Goal: Find specific page/section: Find specific page/section

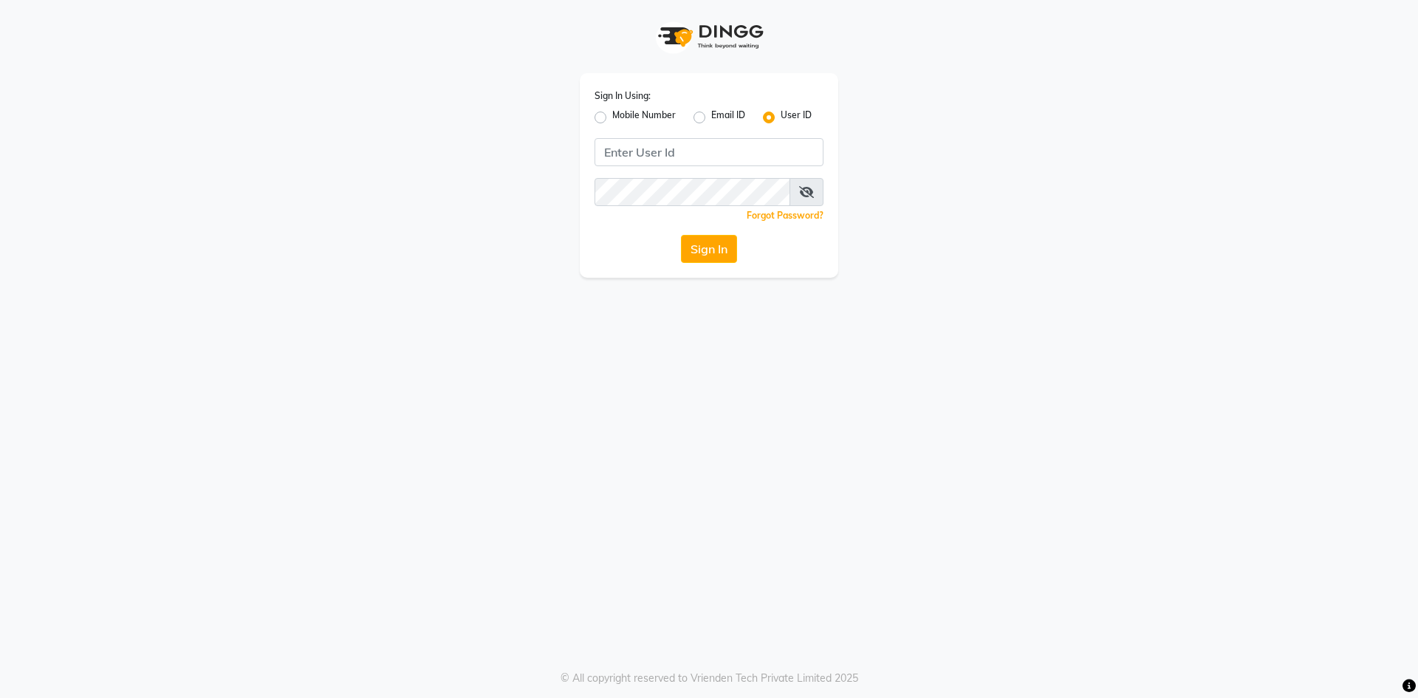
click at [587, 135] on div "Sign In Using: Mobile Number Email ID User ID Remember me Forgot Password? Sign…" at bounding box center [709, 175] width 259 height 205
click at [670, 155] on input "Username" at bounding box center [709, 152] width 229 height 28
type input "pearl123"
click at [713, 252] on button "Sign In" at bounding box center [709, 249] width 56 height 28
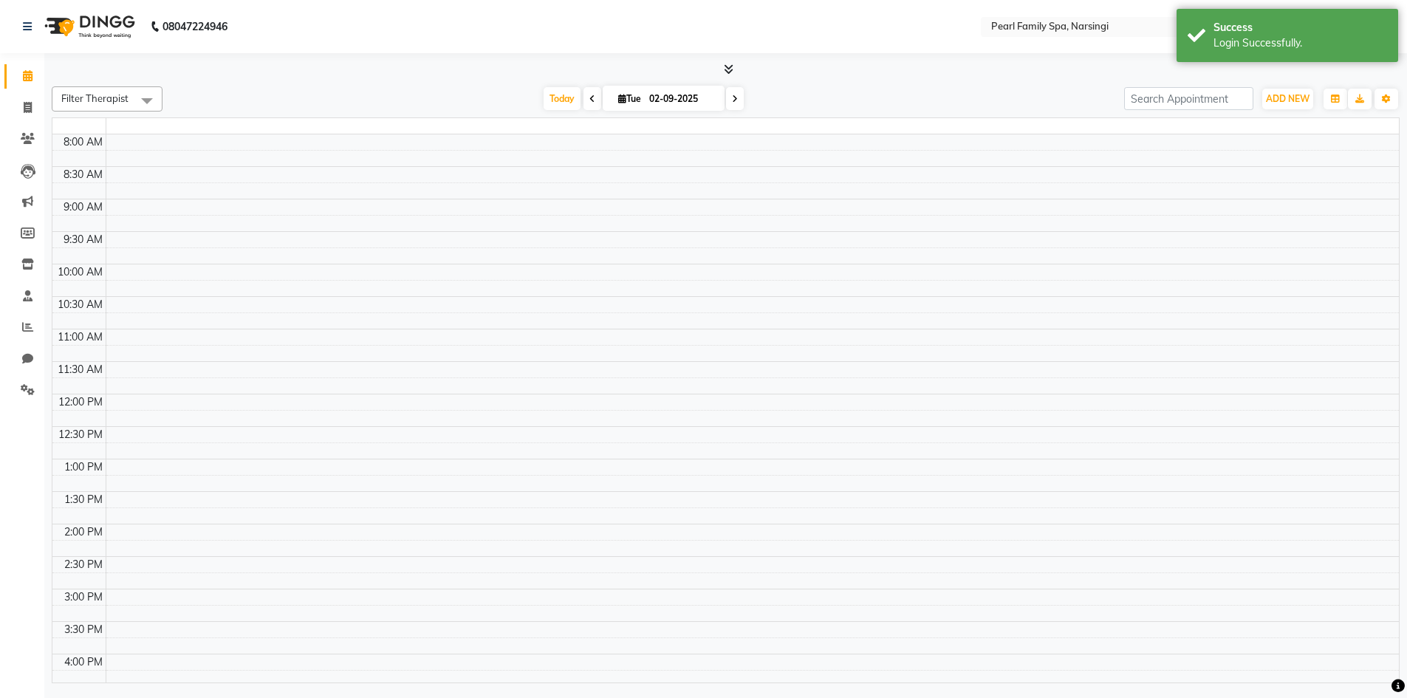
select select "en"
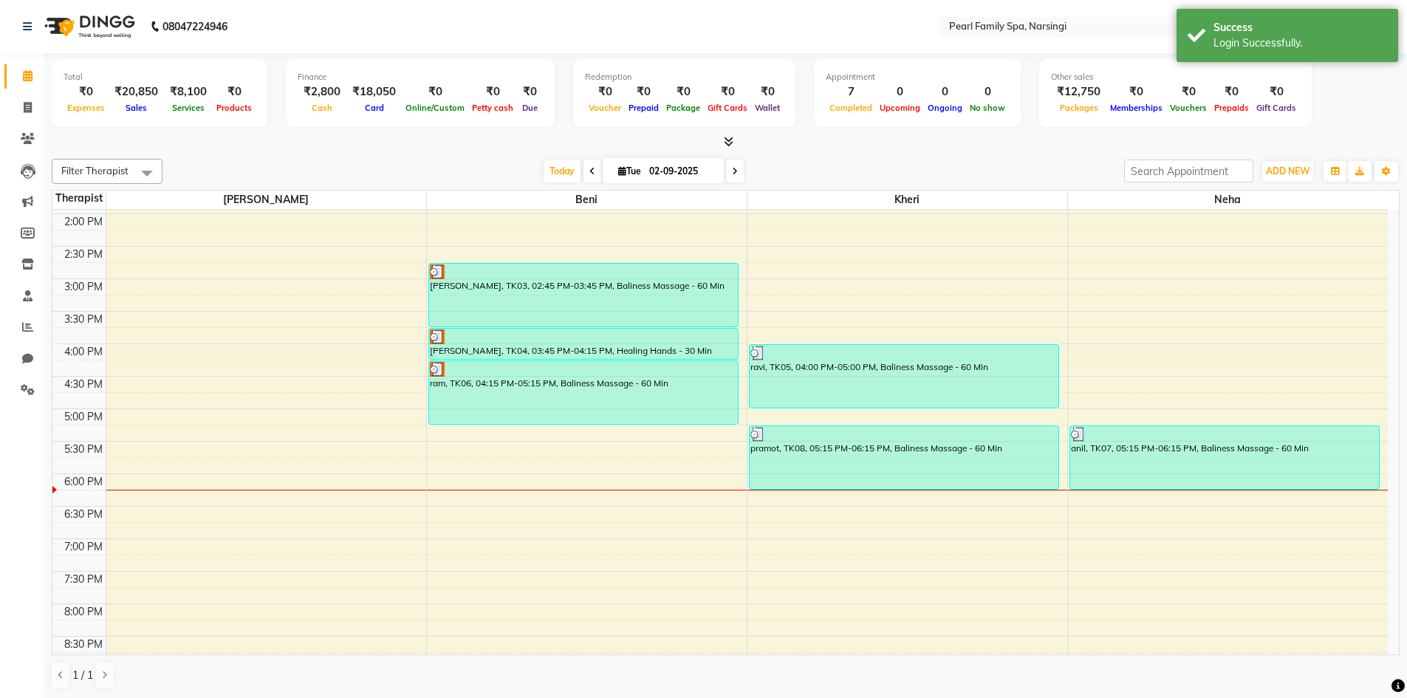
scroll to position [443, 0]
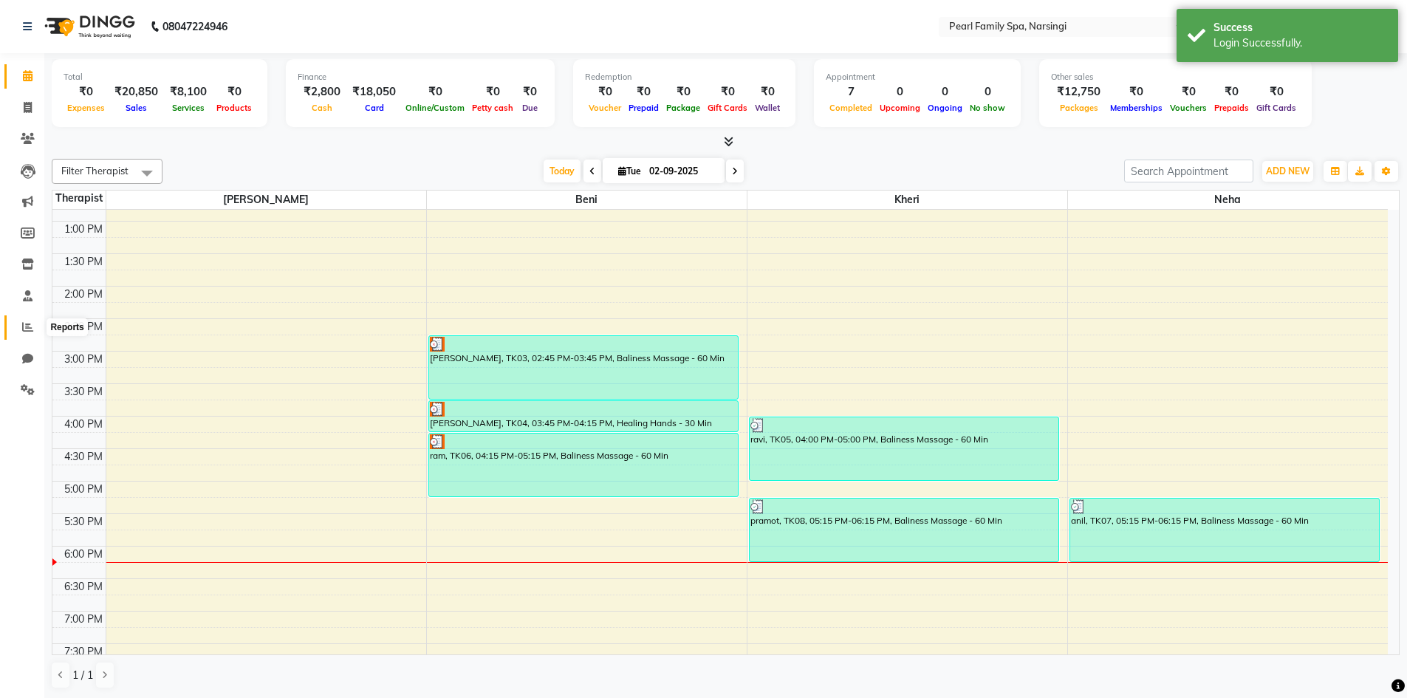
click at [29, 326] on icon at bounding box center [27, 326] width 11 height 11
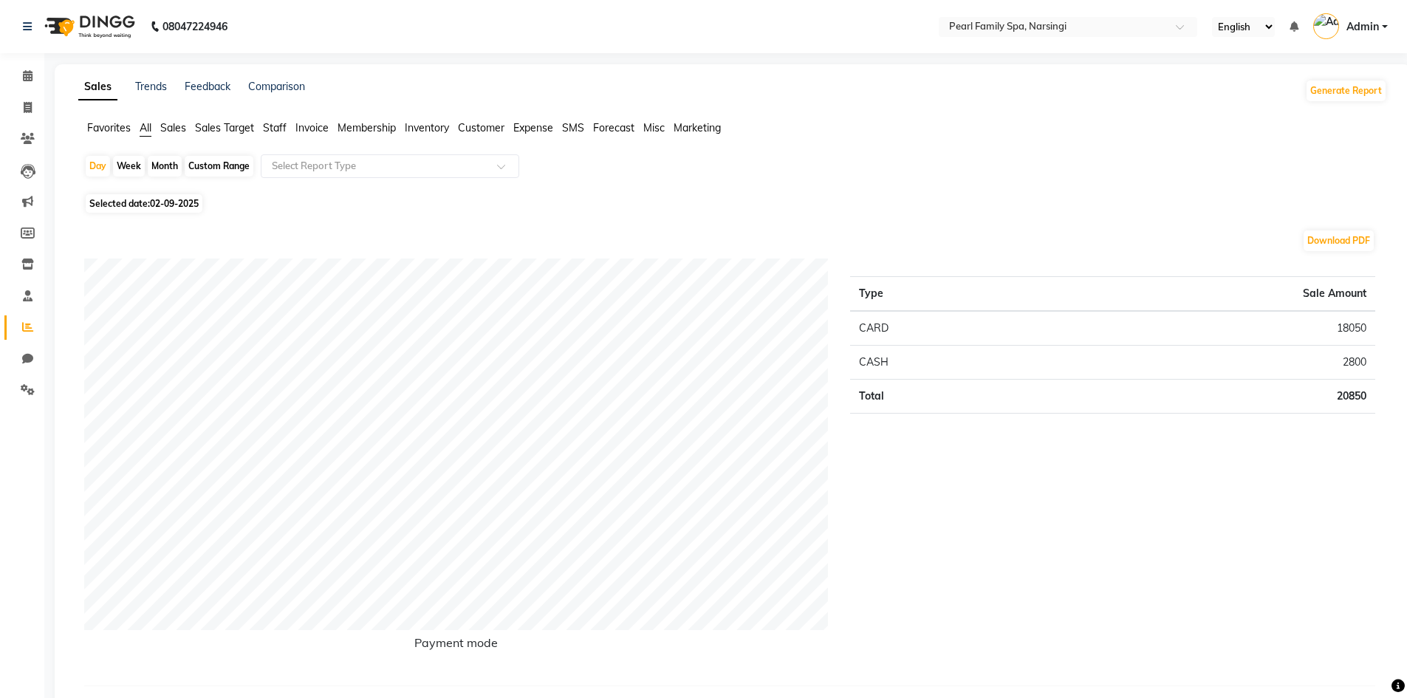
click at [158, 167] on div "Month" at bounding box center [165, 166] width 34 height 21
select select "9"
select select "2025"
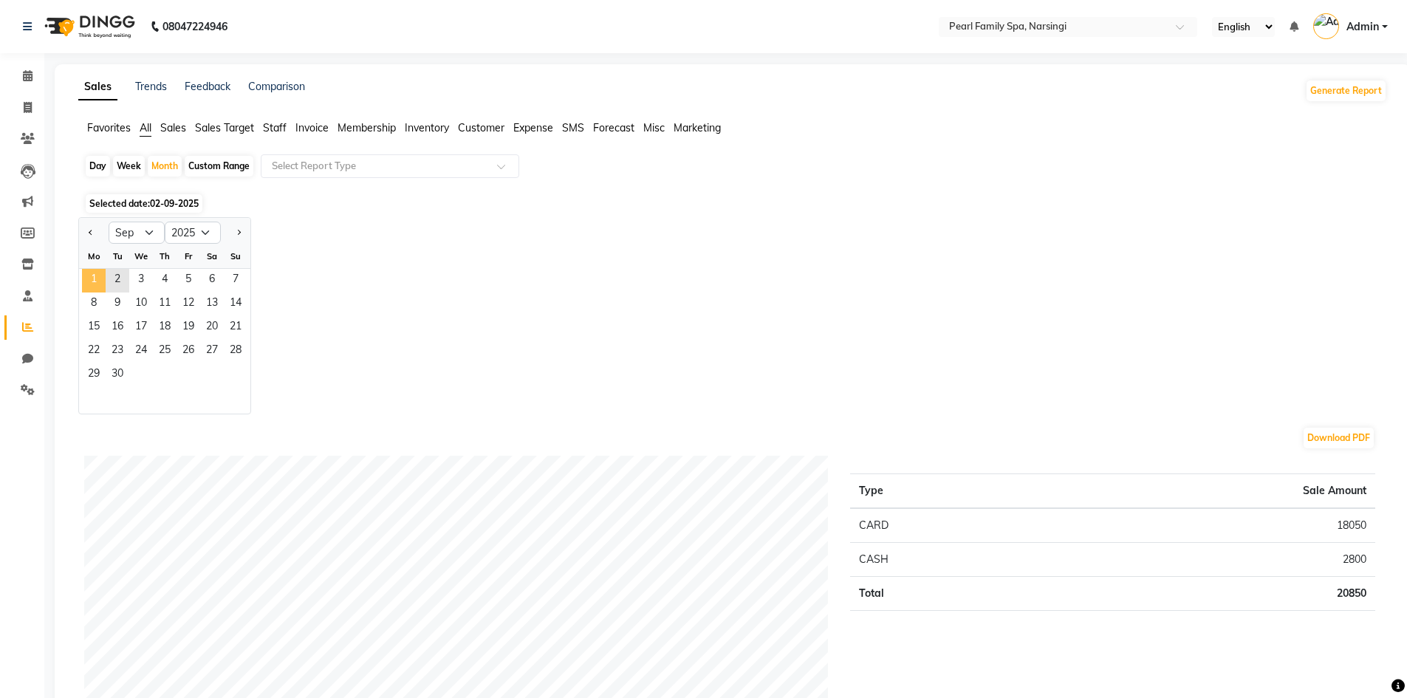
click at [100, 281] on span "1" at bounding box center [94, 281] width 24 height 24
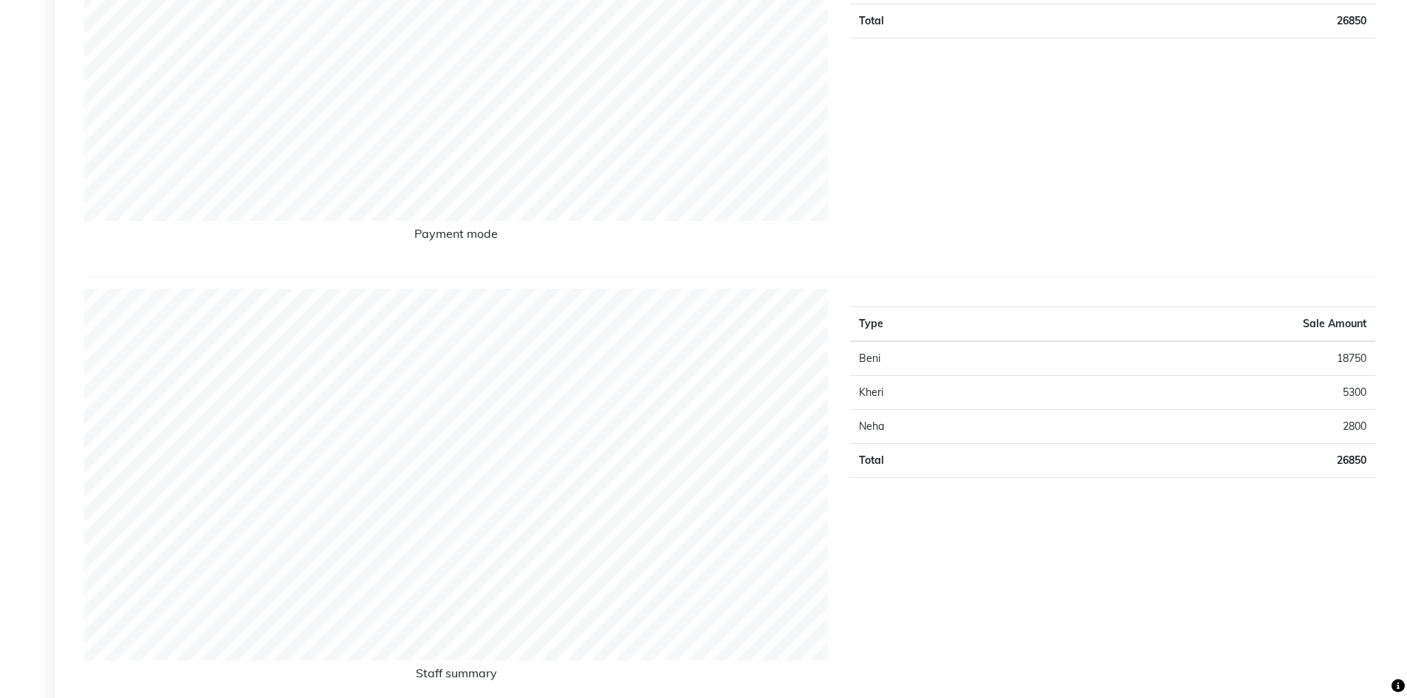
scroll to position [443, 0]
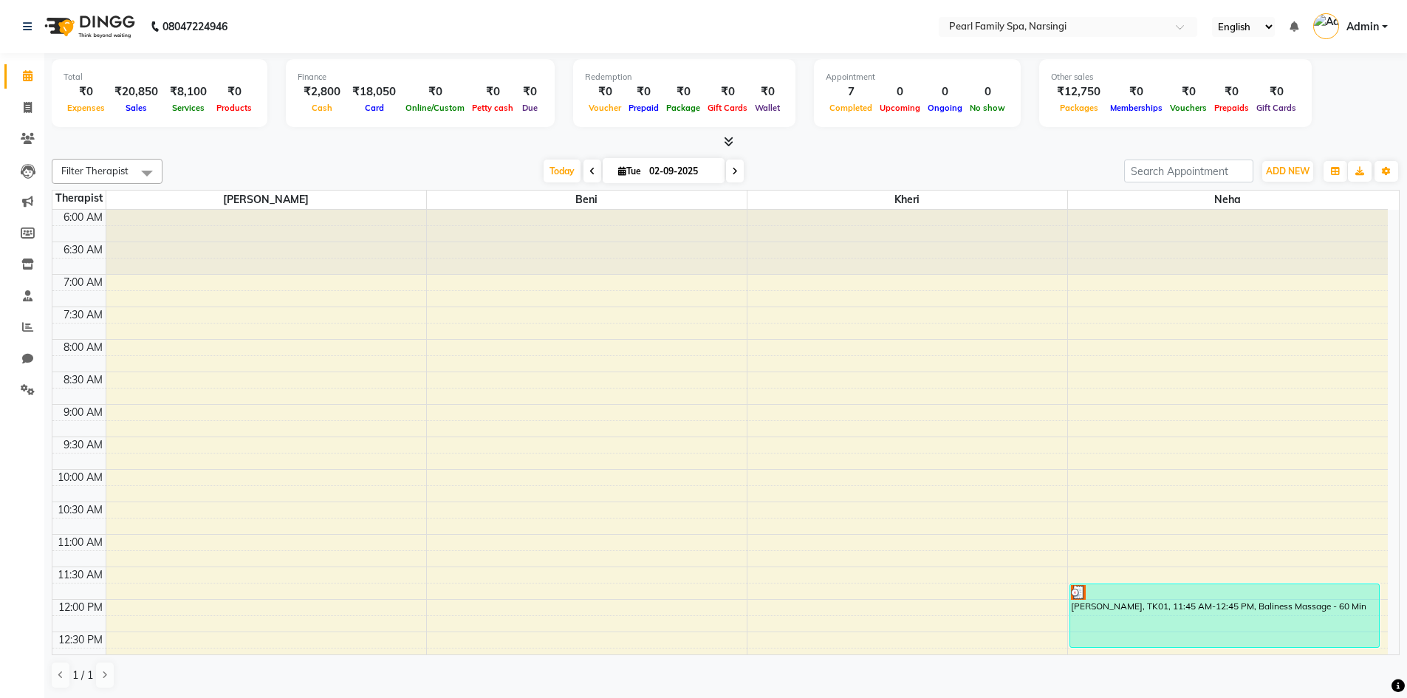
click at [32, 61] on li "Calendar" at bounding box center [22, 77] width 44 height 32
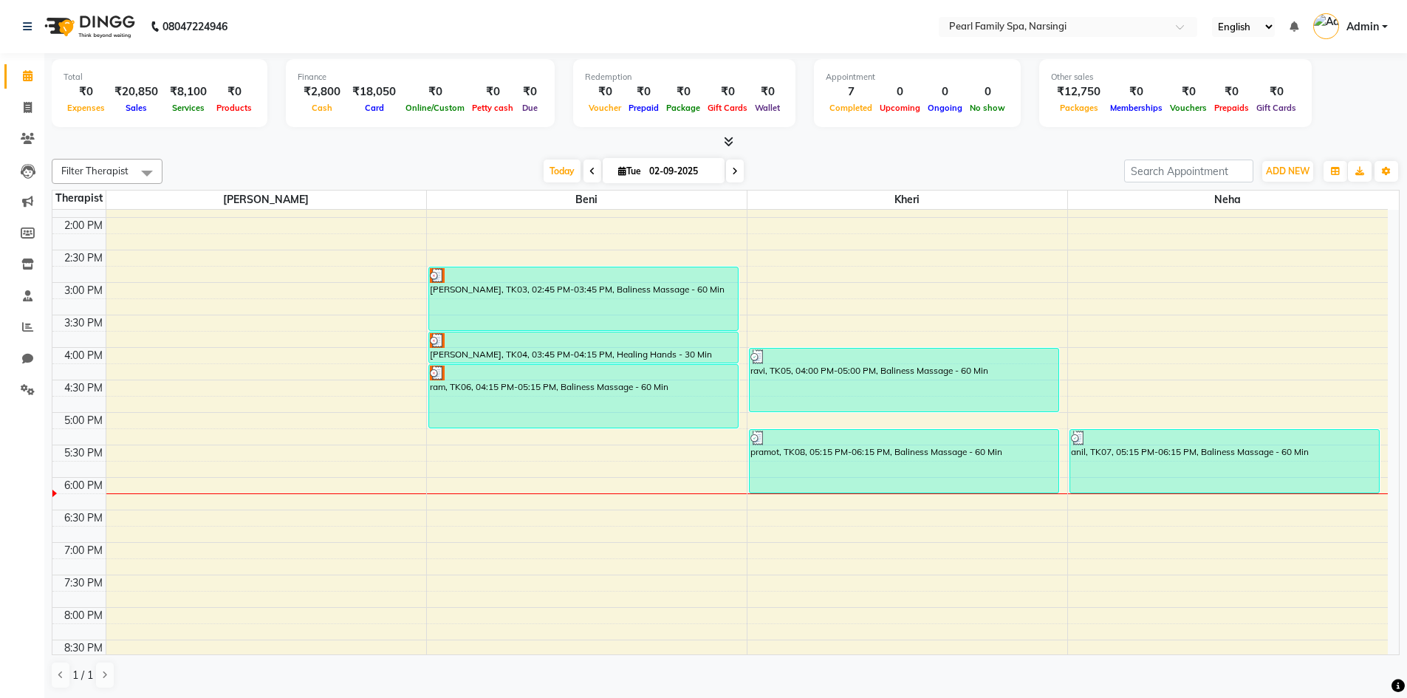
scroll to position [517, 0]
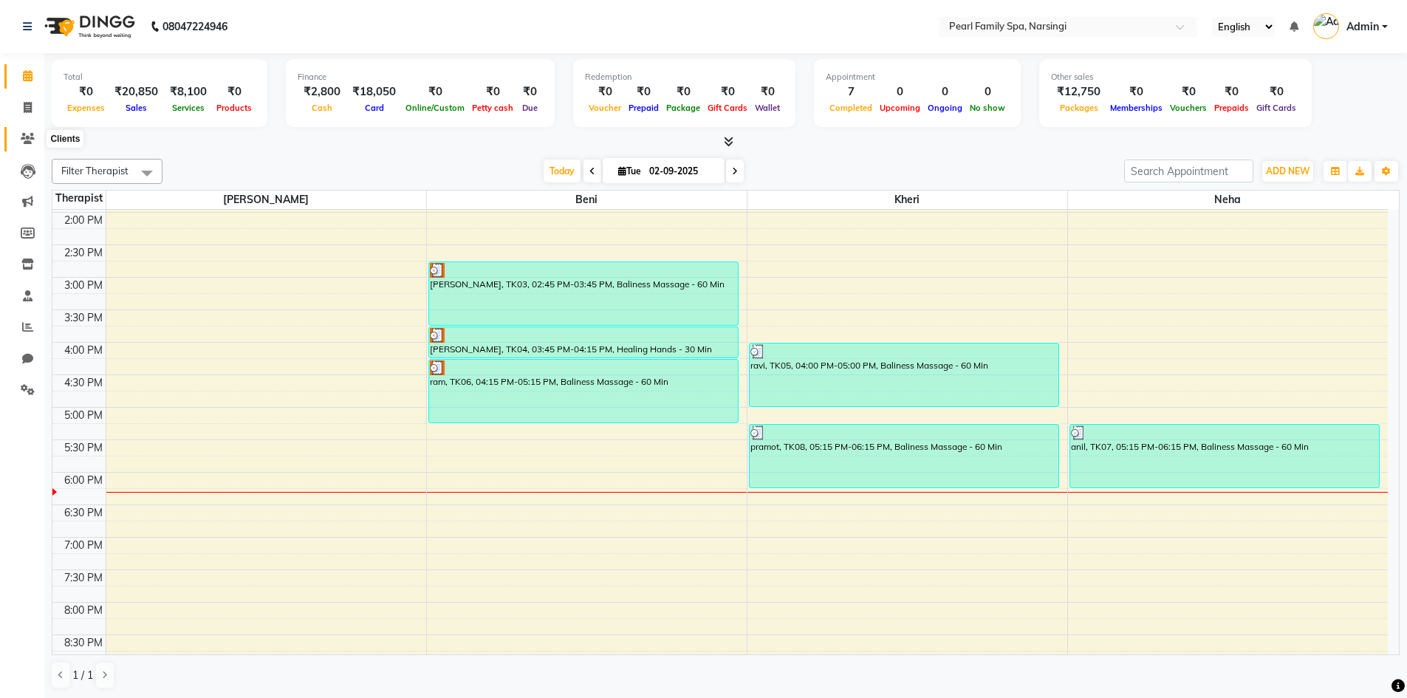
click at [24, 133] on icon at bounding box center [28, 138] width 14 height 11
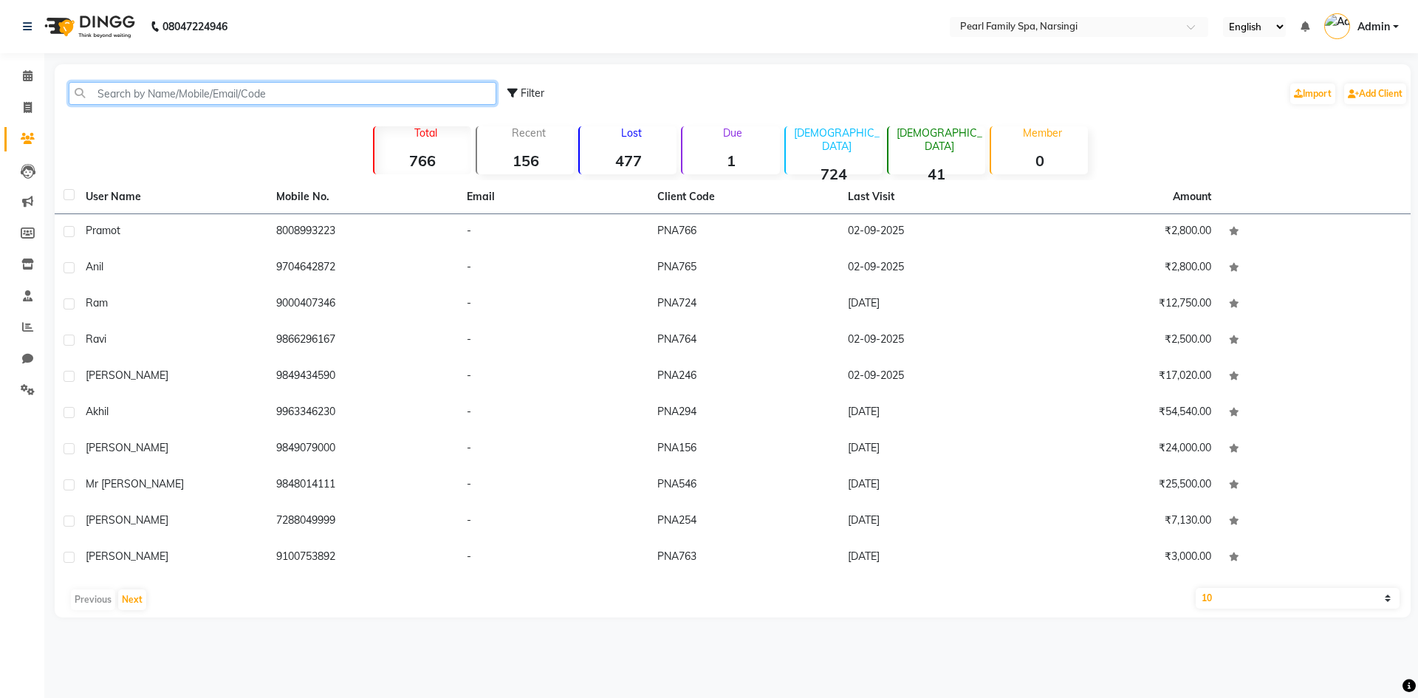
click at [148, 92] on input "text" at bounding box center [283, 93] width 428 height 23
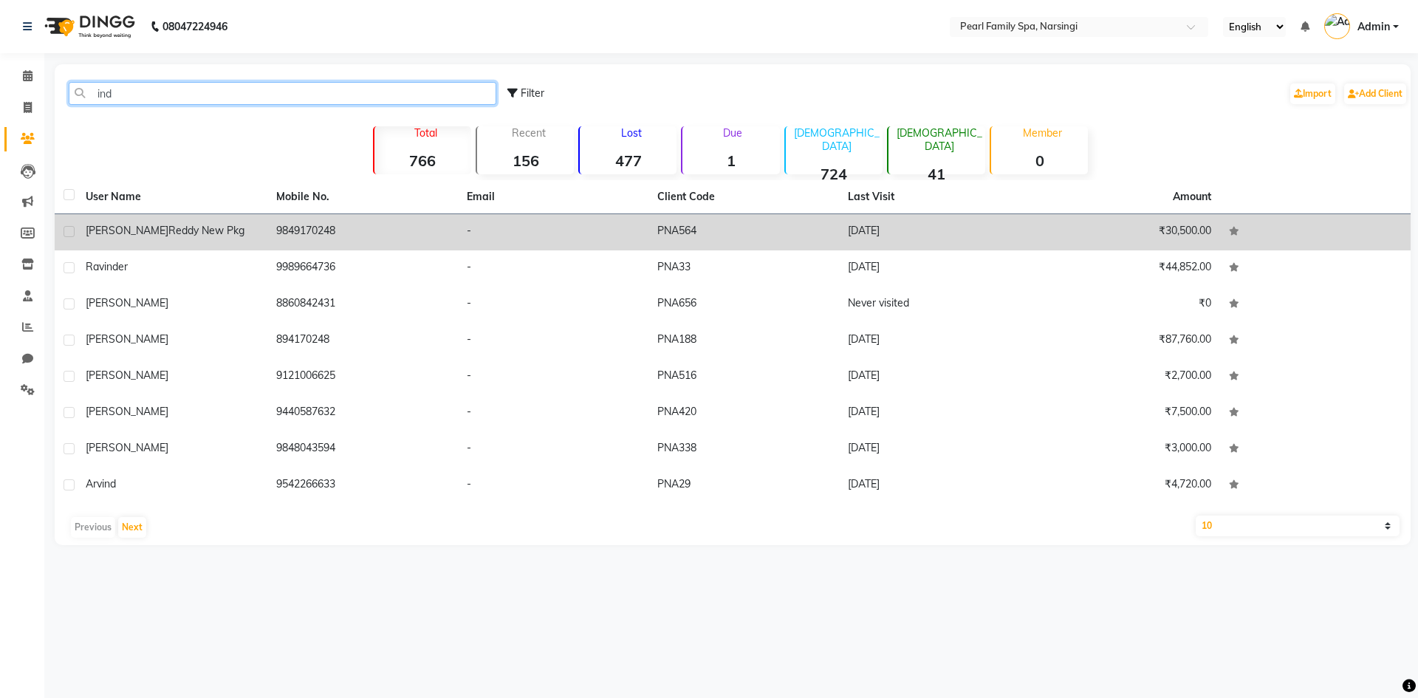
type input "ind"
click at [103, 226] on span "[PERSON_NAME]" at bounding box center [127, 230] width 83 height 13
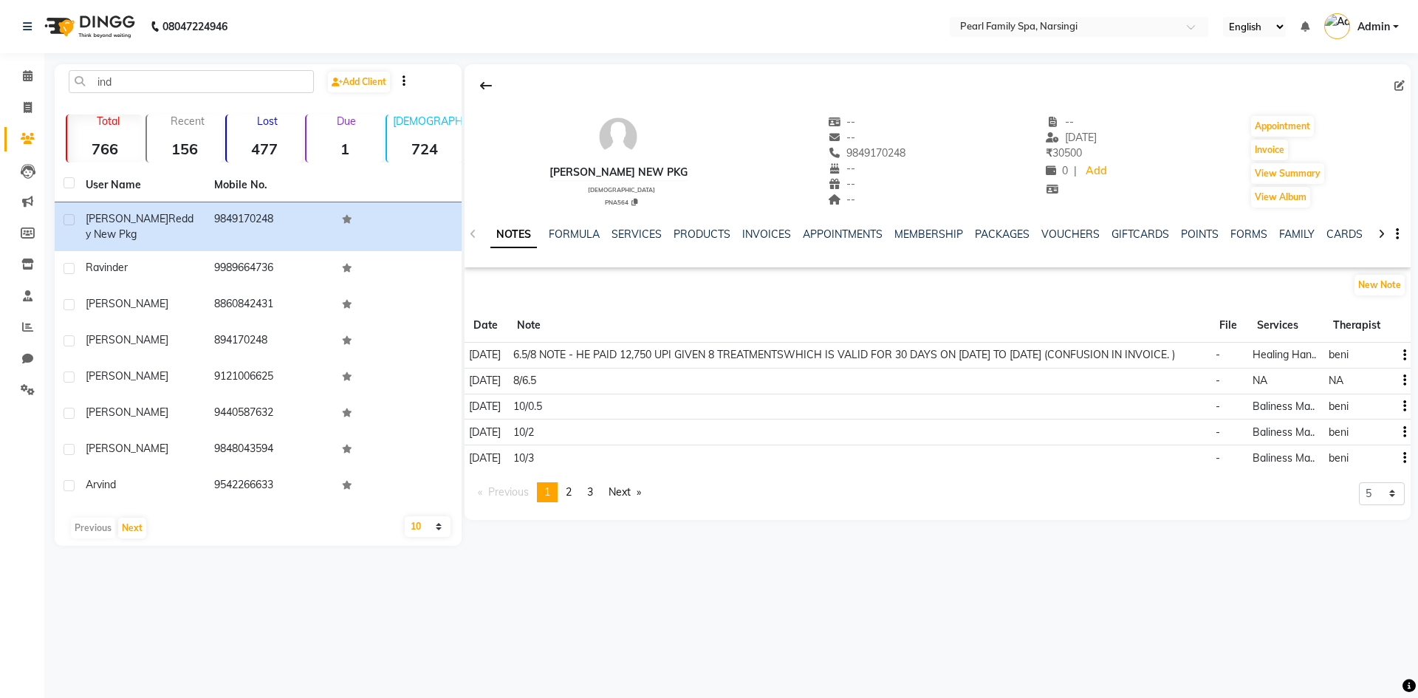
click at [753, 242] on div "NOTES FORMULA SERVICES PRODUCTS INVOICES APPOINTMENTS MEMBERSHIP PACKAGES VOUCH…" at bounding box center [919, 240] width 859 height 27
click at [756, 234] on link "INVOICES" at bounding box center [766, 234] width 49 height 13
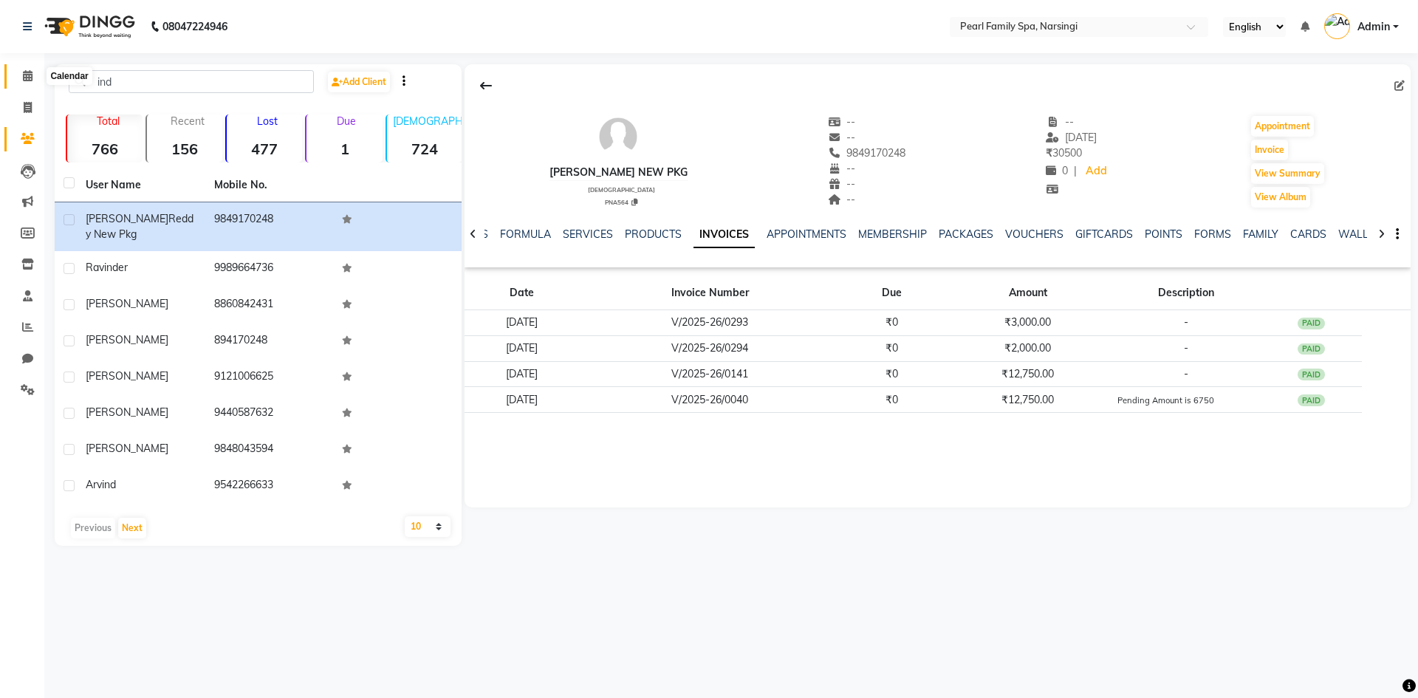
click at [33, 73] on span at bounding box center [28, 76] width 26 height 17
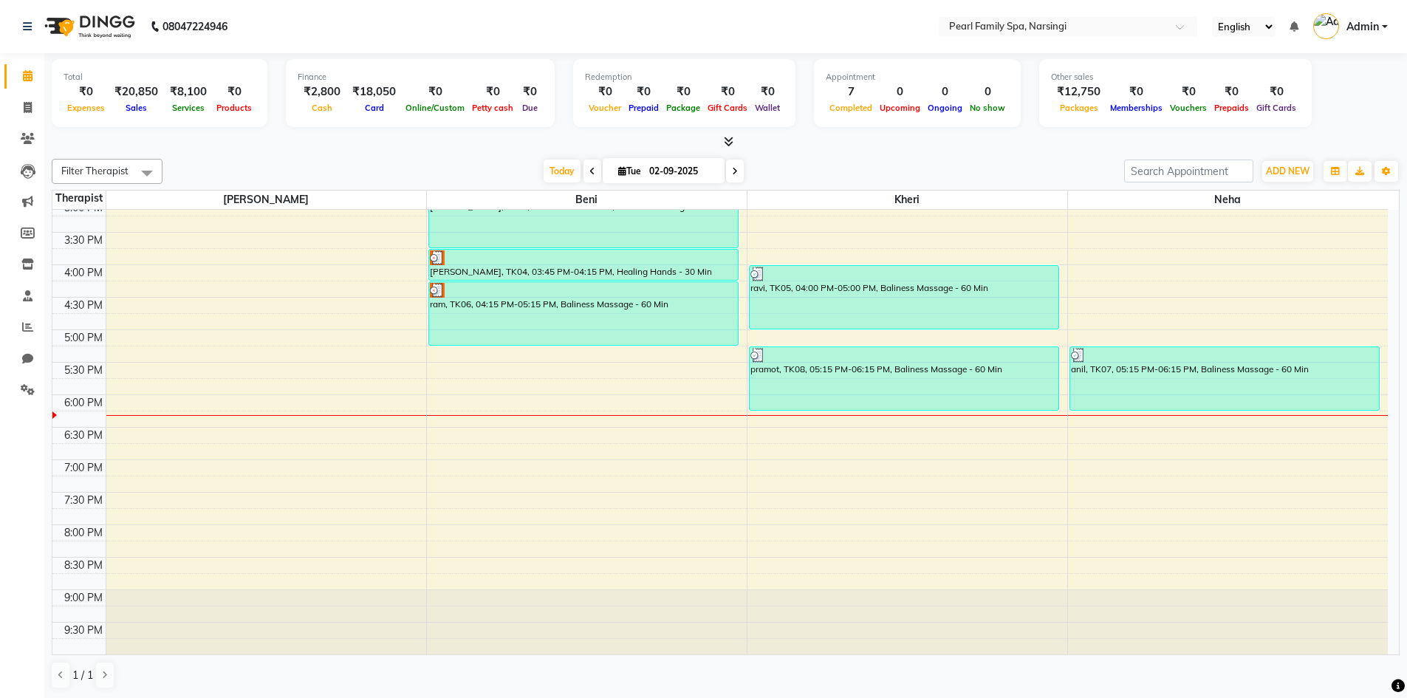
scroll to position [1, 0]
click at [310, 101] on div "Cash" at bounding box center [322, 107] width 49 height 16
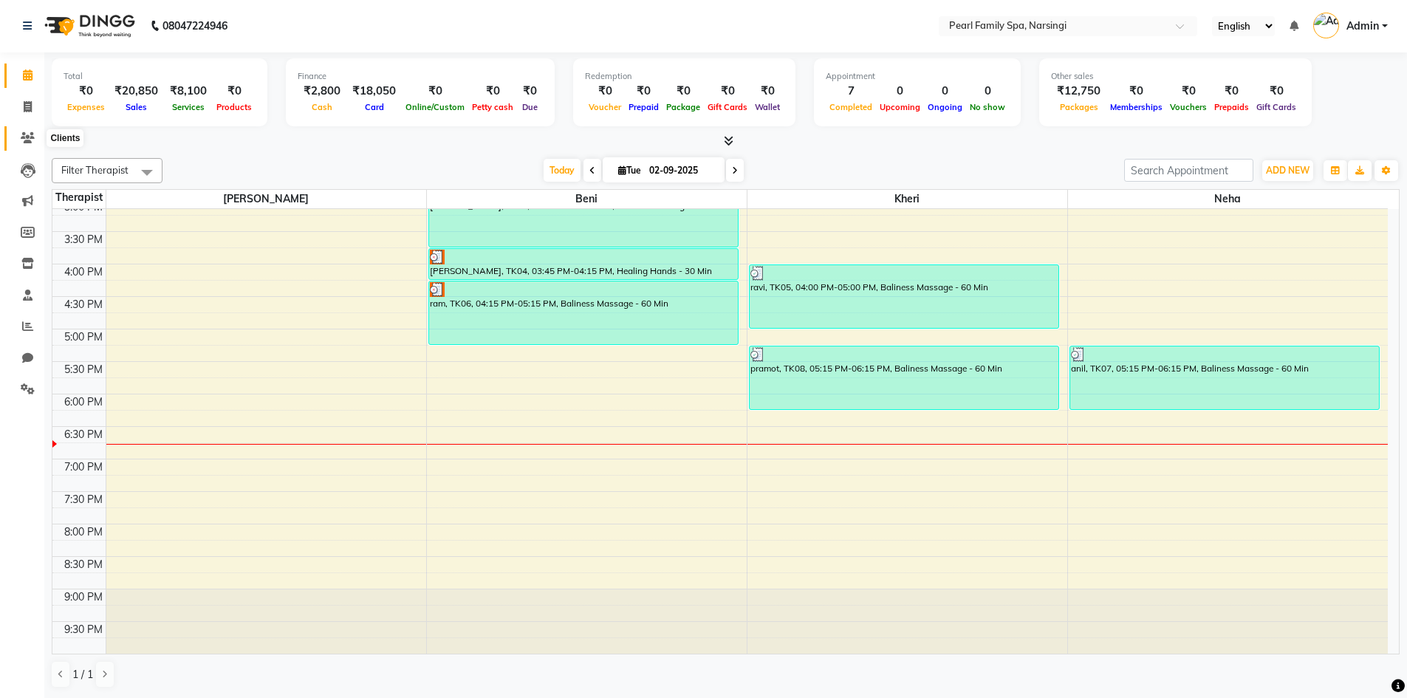
click at [30, 134] on icon at bounding box center [28, 137] width 14 height 11
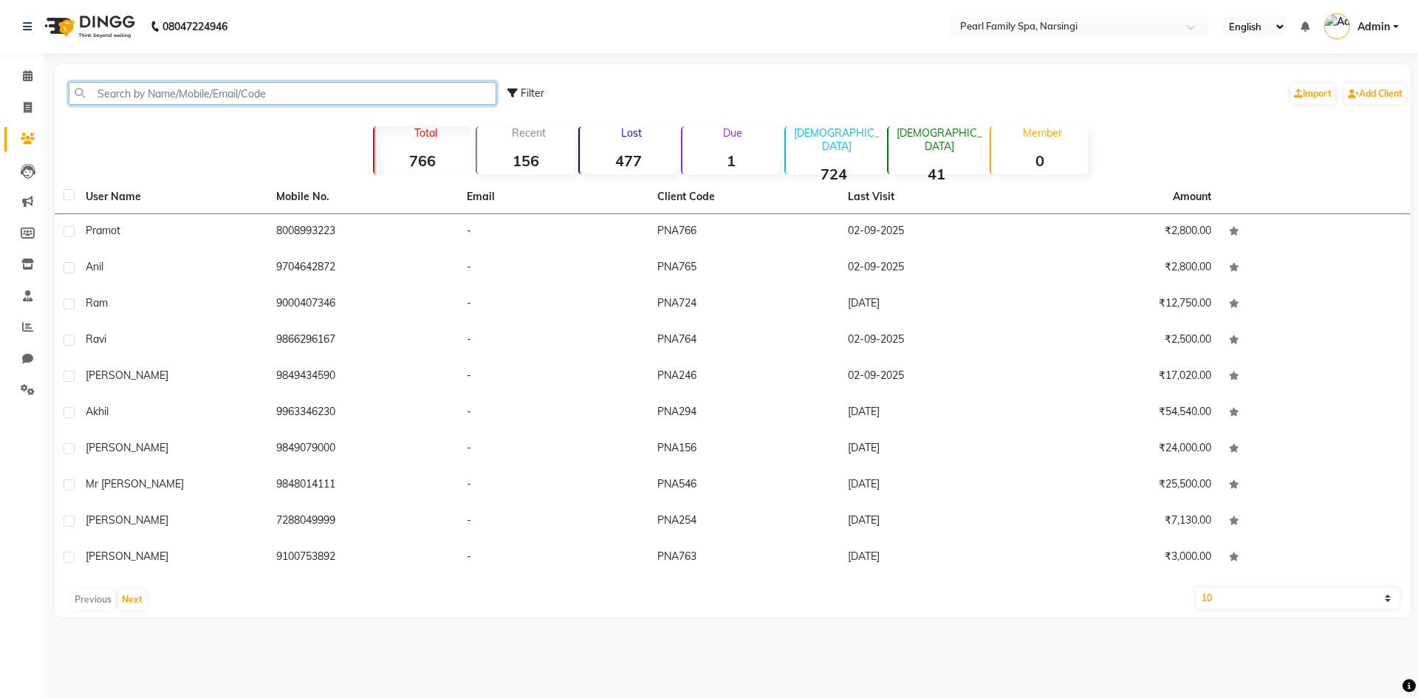
click at [110, 93] on input "text" at bounding box center [283, 93] width 428 height 23
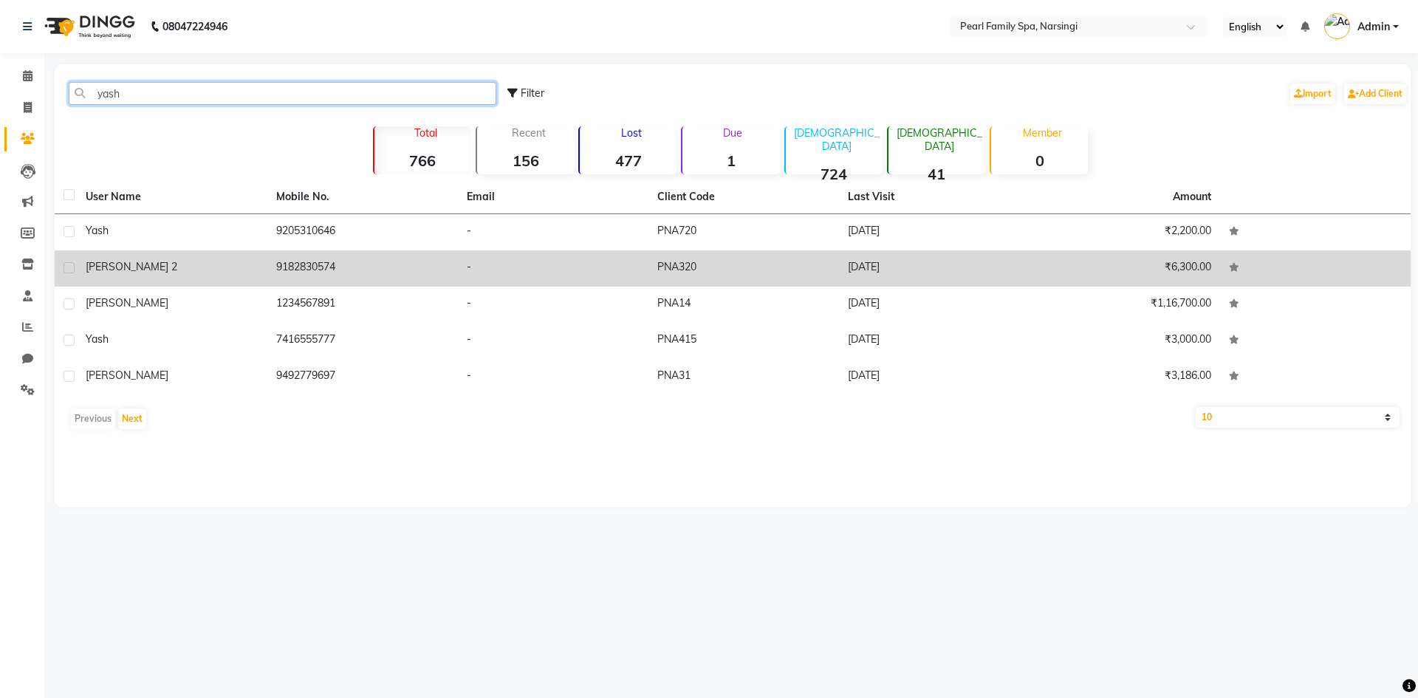
type input "yash"
click at [227, 267] on div "[PERSON_NAME] 2" at bounding box center [172, 267] width 173 height 16
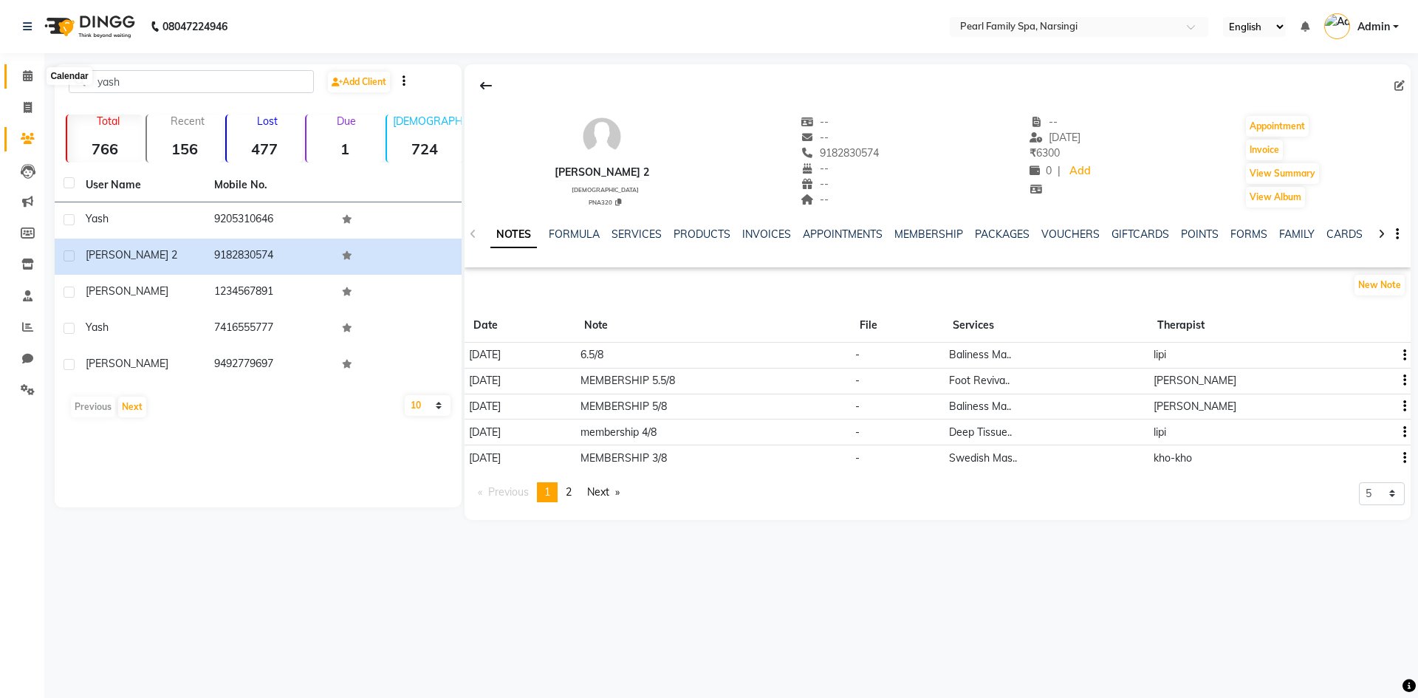
click at [24, 74] on icon at bounding box center [28, 75] width 10 height 11
